Goal: Find specific page/section: Find specific page/section

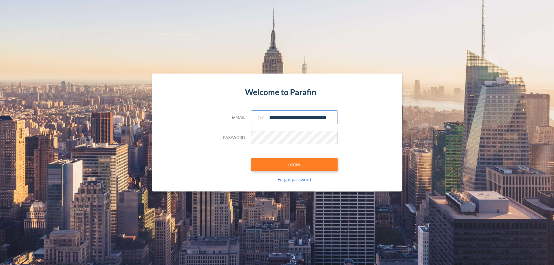
type input "**********"
click at [294, 165] on button "LOGIN" at bounding box center [294, 164] width 87 height 13
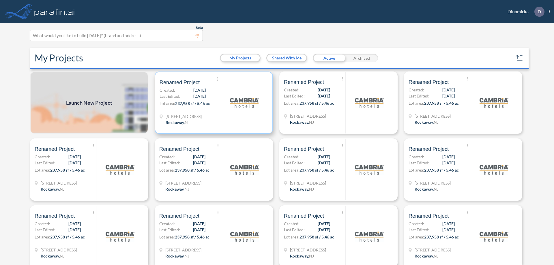
scroll to position [1, 0]
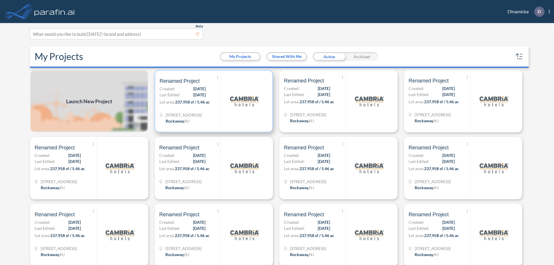
click at [213, 101] on p "Lot area: 237,958 sf / 5.46 ac" at bounding box center [189, 103] width 61 height 8
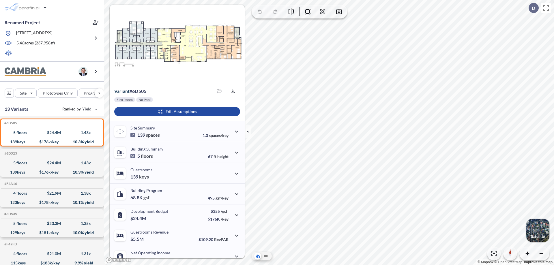
scroll to position [29, 0]
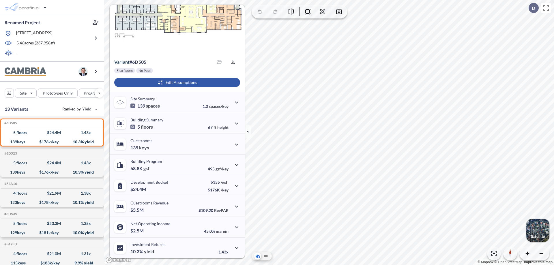
click at [176, 82] on div "button" at bounding box center [177, 82] width 126 height 9
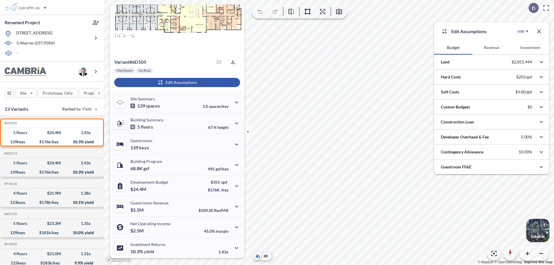
click at [491, 48] on button "Revenue" at bounding box center [491, 48] width 38 height 14
